Goal: Information Seeking & Learning: Learn about a topic

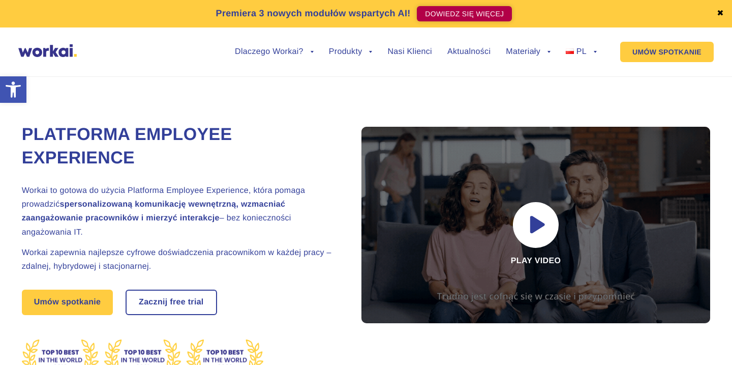
click at [452, 18] on link "DOWIEDZ SIĘ WIĘCEJ" at bounding box center [464, 13] width 95 height 15
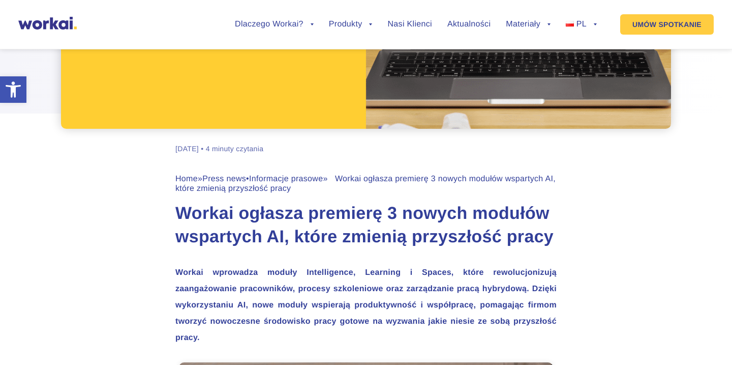
scroll to position [282, 0]
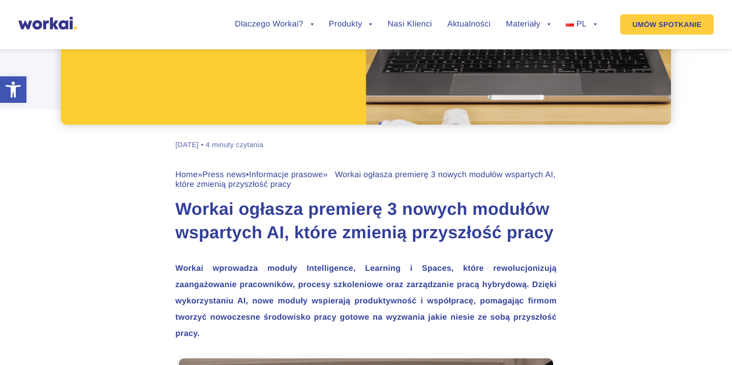
click at [237, 175] on link "Press news" at bounding box center [224, 174] width 44 height 9
click at [457, 29] on ul "Dlaczego Workai? back Dlaczego Workai? Kalkulator ROI Intranetu Bezpieczeństwo …" at bounding box center [408, 24] width 377 height 39
click at [461, 23] on link "Aktualności" at bounding box center [468, 24] width 43 height 8
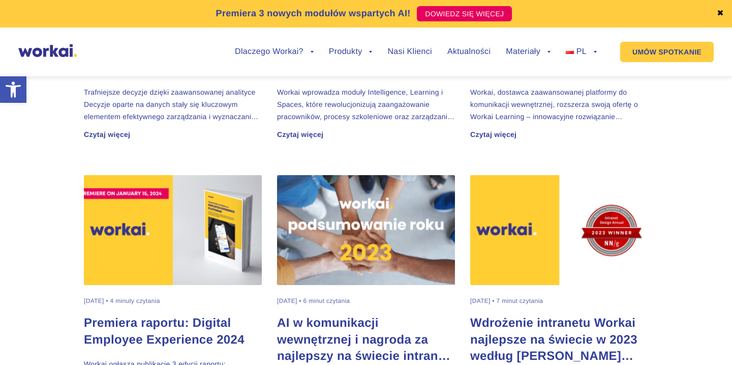
scroll to position [553, 0]
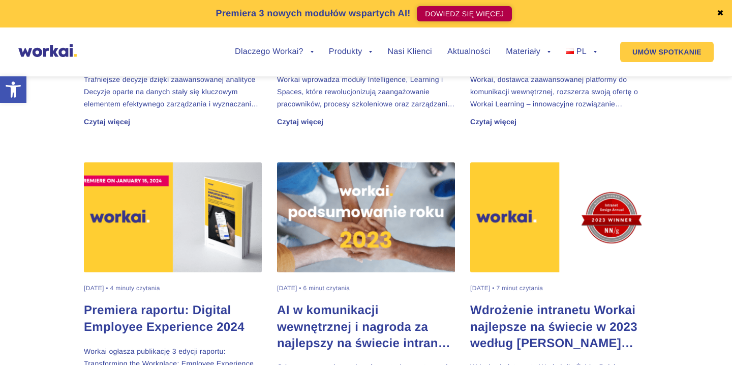
click at [458, 13] on link "DOWIEDZ SIĘ WIĘCEJ" at bounding box center [464, 13] width 95 height 15
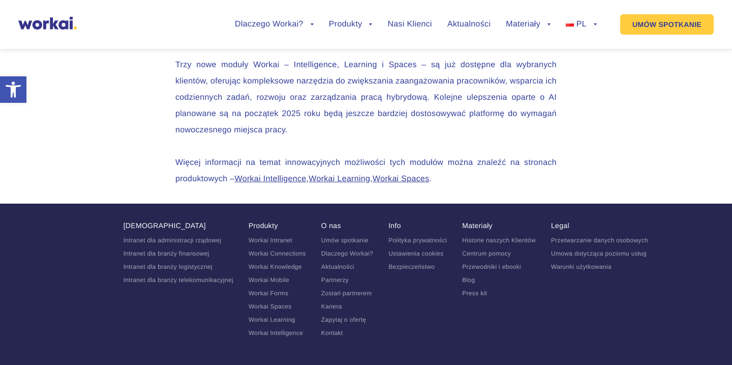
scroll to position [2606, 0]
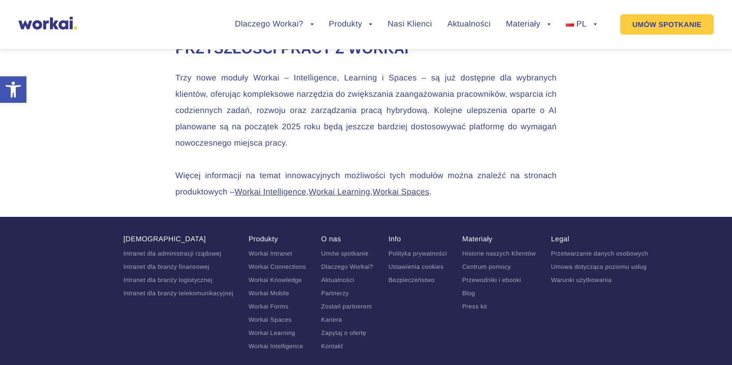
click at [284, 188] on link "Workai Intelligence" at bounding box center [271, 192] width 72 height 9
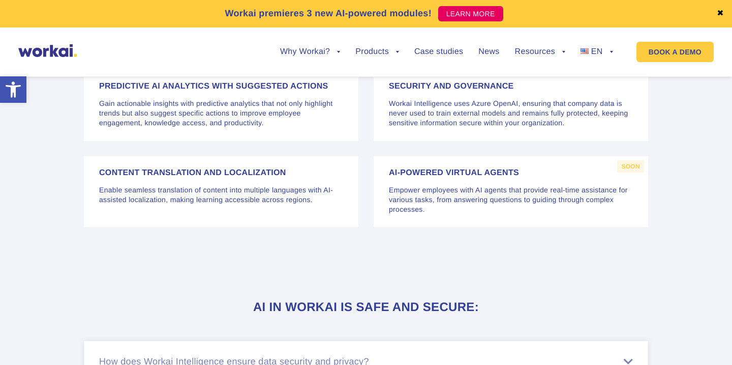
scroll to position [2623, 0]
